Goal: Transaction & Acquisition: Subscribe to service/newsletter

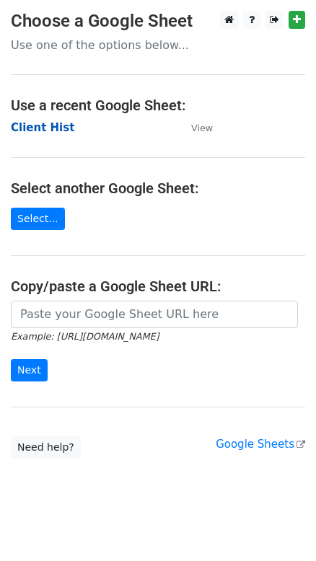
click at [38, 129] on strong "Client Hist" at bounding box center [42, 127] width 63 height 13
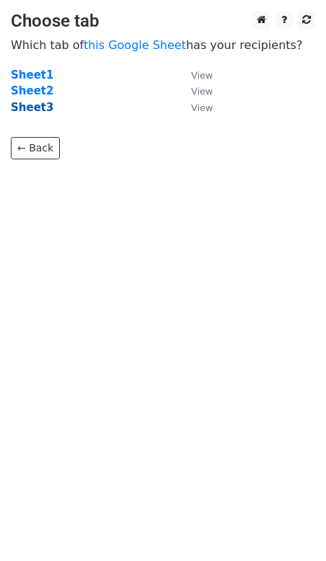
click at [38, 107] on strong "Sheet3" at bounding box center [32, 107] width 43 height 13
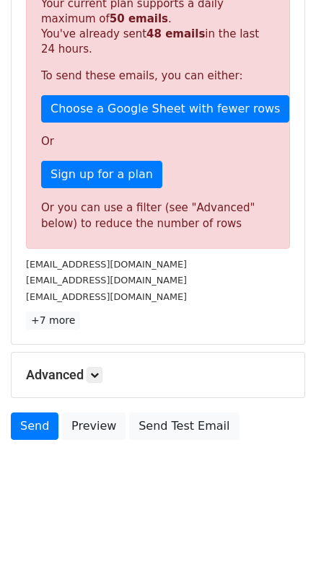
scroll to position [179, 0]
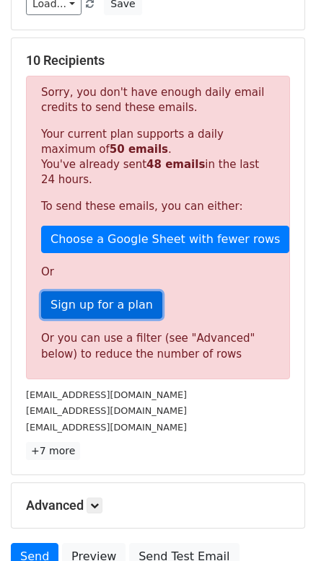
click at [81, 308] on link "Sign up for a plan" at bounding box center [101, 304] width 121 height 27
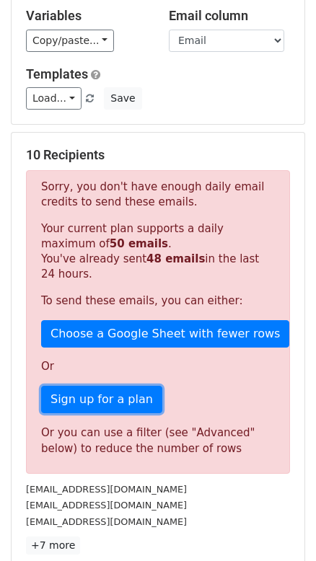
scroll to position [0, 0]
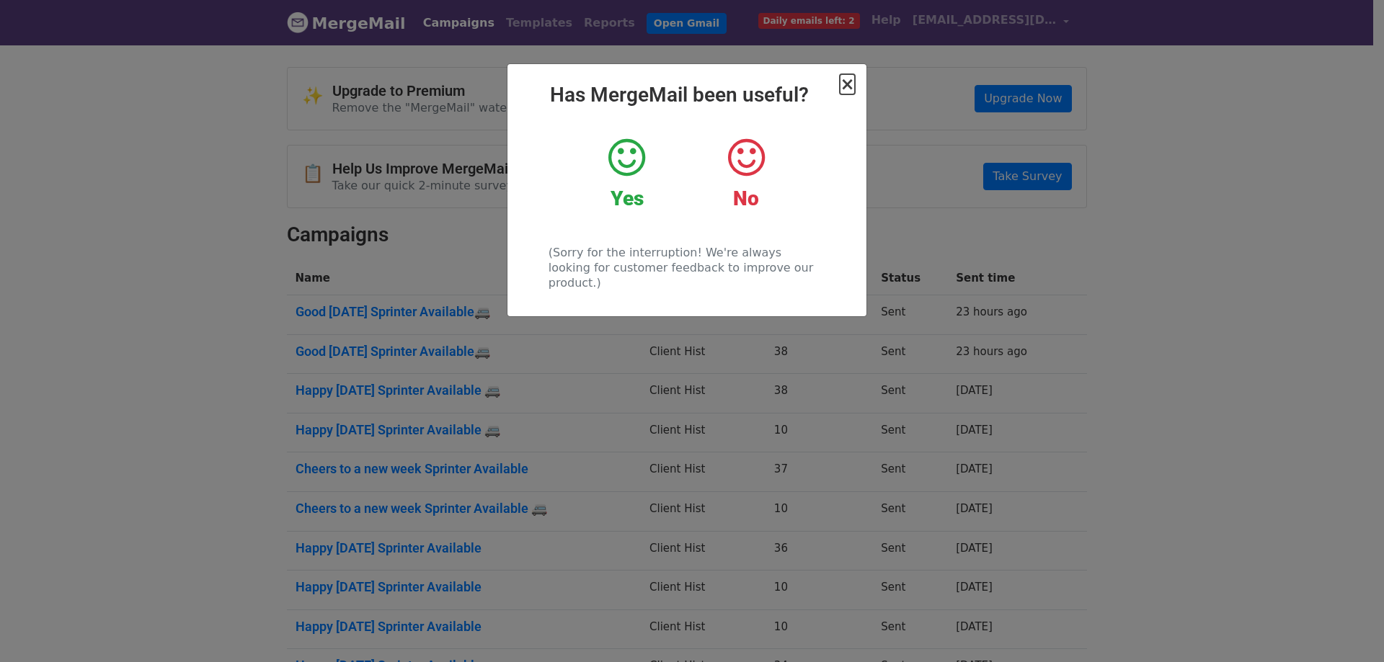
click at [847, 87] on span "×" at bounding box center [847, 84] width 14 height 20
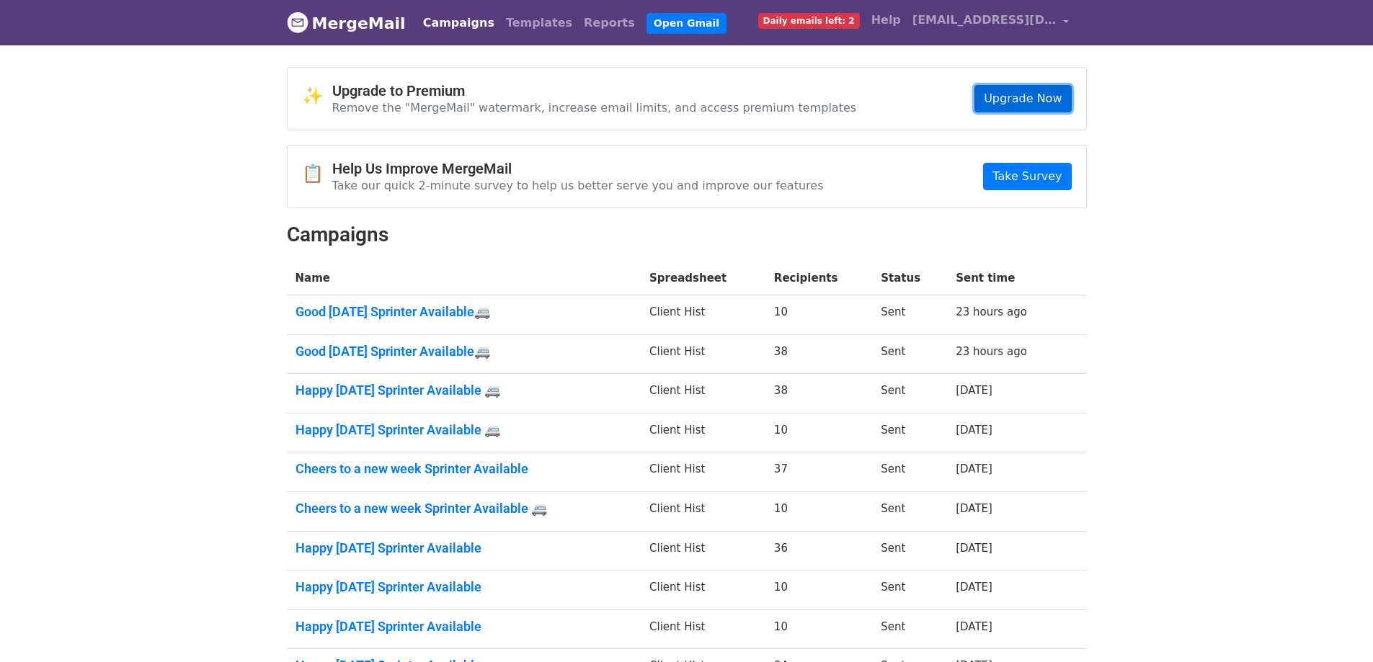
click at [1016, 96] on link "Upgrade Now" at bounding box center [1022, 98] width 97 height 27
